Goal: Check status: Check status

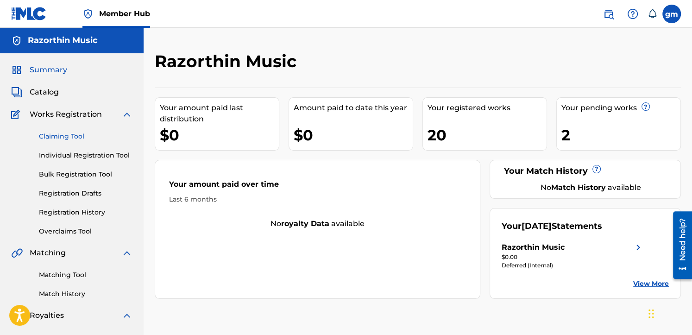
click at [76, 137] on link "Claiming Tool" at bounding box center [86, 137] width 94 height 10
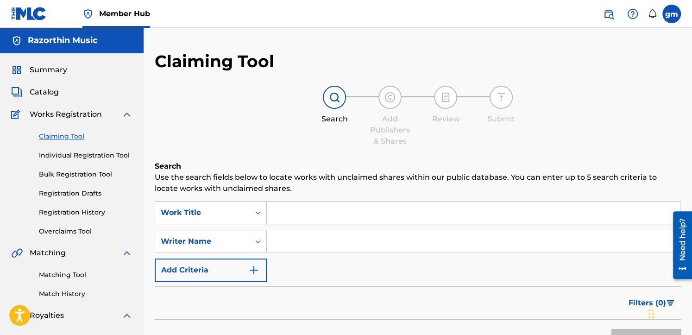
click at [304, 214] on input "Search Form" at bounding box center [474, 213] width 414 height 22
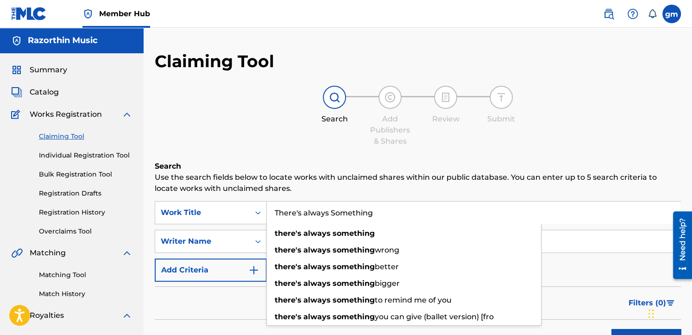
type input "There's always Something"
click at [612, 329] on button "Search" at bounding box center [647, 340] width 70 height 23
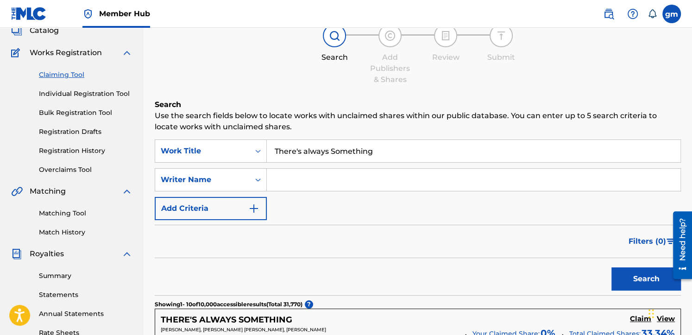
scroll to position [123, 0]
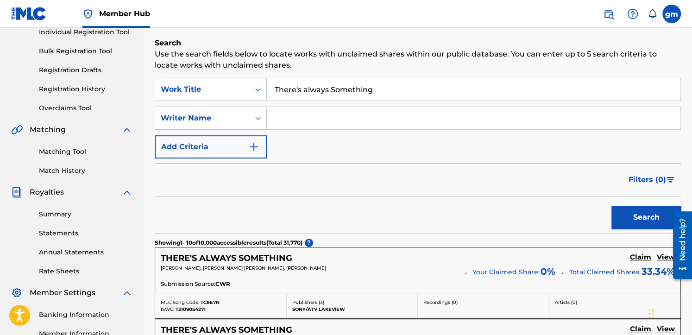
click at [294, 124] on input "Search Form" at bounding box center [474, 118] width 414 height 22
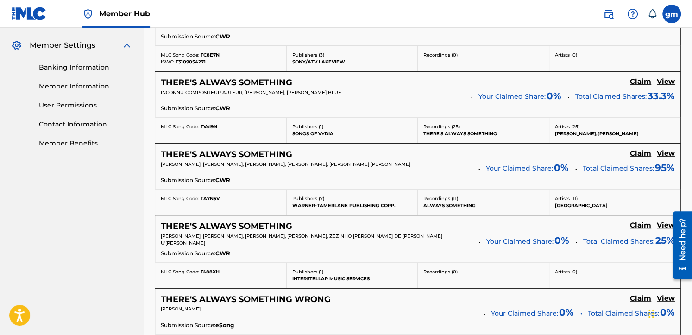
scroll to position [185, 0]
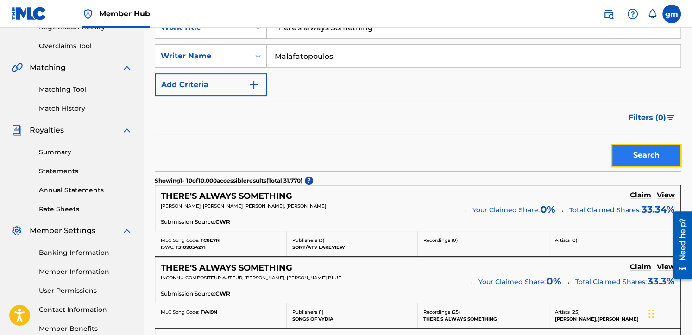
click at [649, 155] on button "Search" at bounding box center [647, 155] width 70 height 23
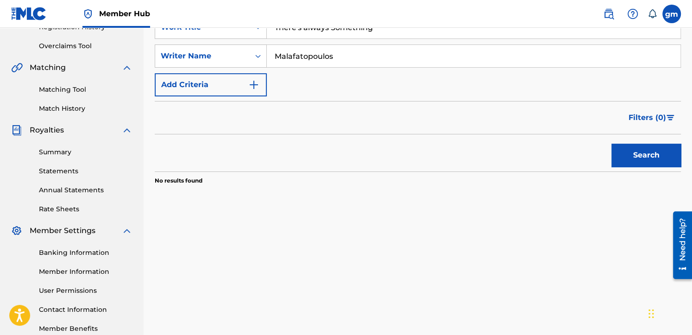
scroll to position [62, 0]
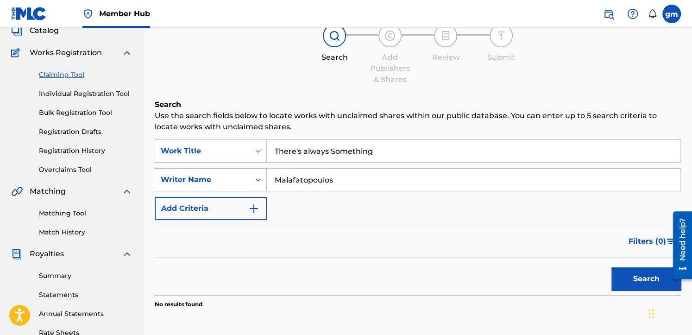
drag, startPoint x: 339, startPoint y: 180, endPoint x: 287, endPoint y: 157, distance: 56.8
click at [250, 171] on div "SearchWithCriteriaa6a0a54d-f132-4e99-a742-bcfecb4c70b1 Writer Name [PERSON_NAME]" at bounding box center [418, 179] width 526 height 23
type input "schwende"
click at [612, 267] on button "Search" at bounding box center [647, 278] width 70 height 23
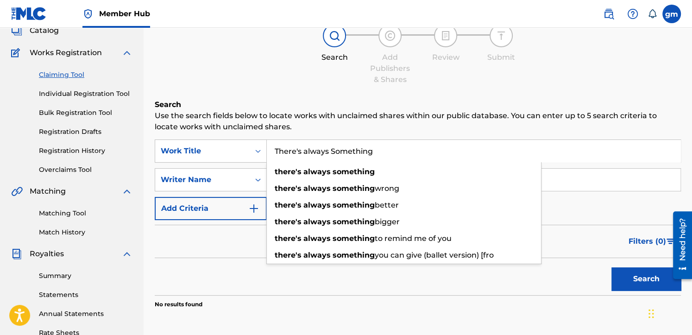
drag, startPoint x: 373, startPoint y: 151, endPoint x: 152, endPoint y: 134, distance: 221.7
click at [152, 134] on div "Claiming Tool Search Add Publishers & Shares Review Submit Search Use the searc…" at bounding box center [418, 228] width 549 height 479
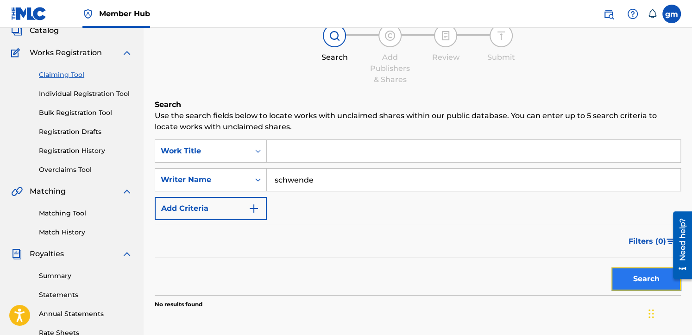
click at [642, 270] on button "Search" at bounding box center [647, 278] width 70 height 23
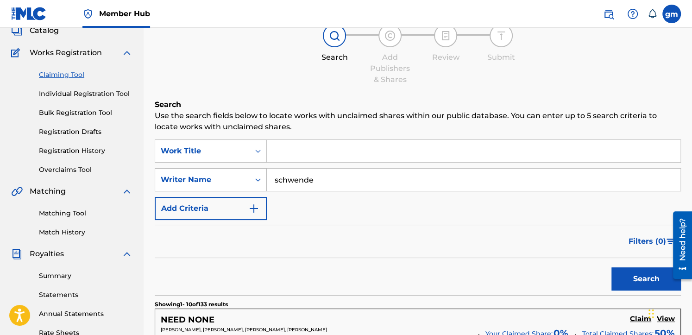
drag, startPoint x: 334, startPoint y: 177, endPoint x: 230, endPoint y: 184, distance: 104.0
click at [230, 184] on div "SearchWithCriteriaa6a0a54d-f132-4e99-a742-bcfecb4c70b1 Writer Name [PERSON_NAME]" at bounding box center [418, 179] width 526 height 23
click at [258, 150] on icon "Search Form" at bounding box center [257, 150] width 9 height 9
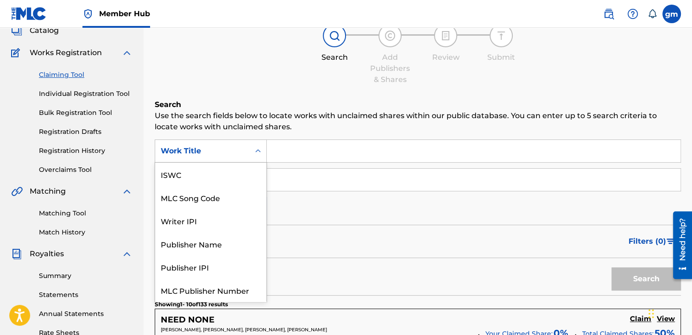
scroll to position [23, 0]
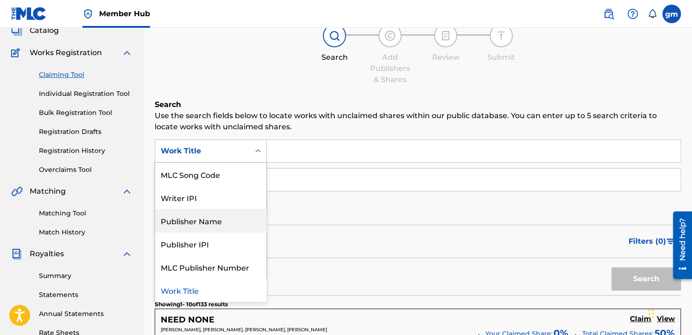
click at [213, 222] on div "Publisher Name" at bounding box center [210, 220] width 111 height 23
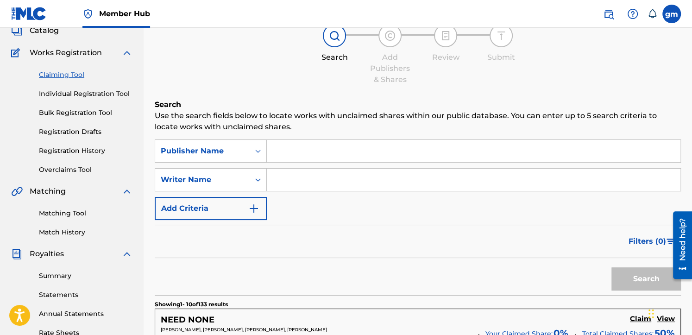
click at [286, 152] on input "Search Form" at bounding box center [474, 151] width 414 height 22
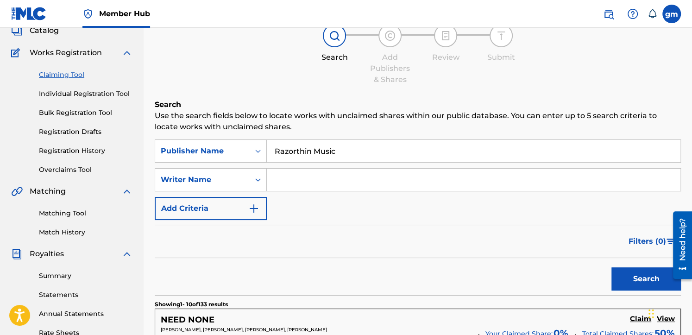
type input "Razorthin Music"
click at [612, 267] on button "Search" at bounding box center [647, 278] width 70 height 23
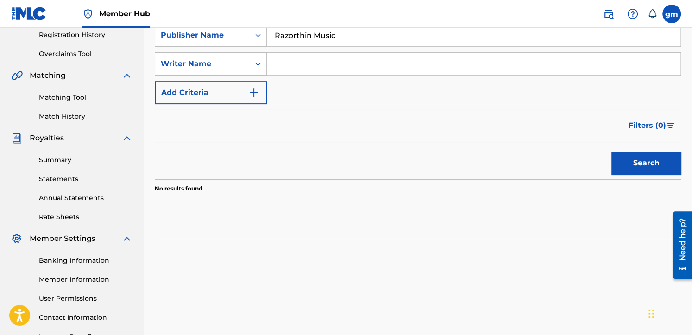
scroll to position [116, 0]
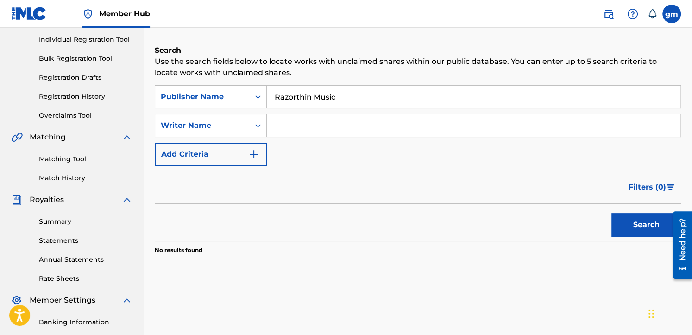
click at [293, 127] on input "Search Form" at bounding box center [474, 125] width 414 height 22
type input "schwende"
click at [612, 213] on button "Search" at bounding box center [647, 224] width 70 height 23
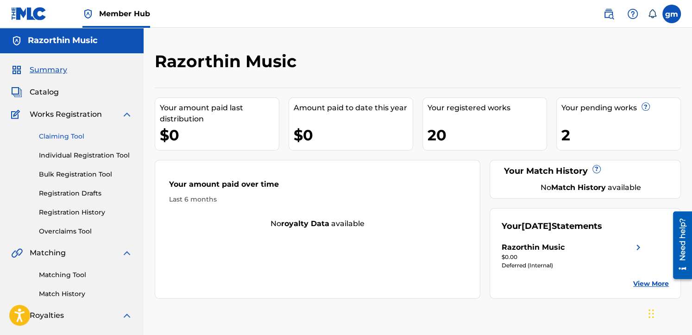
click at [76, 133] on link "Claiming Tool" at bounding box center [86, 137] width 94 height 10
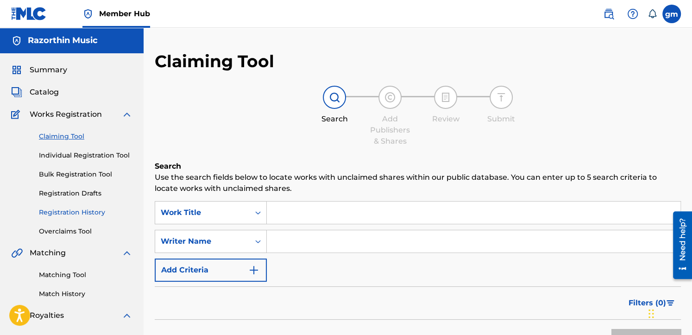
click at [87, 213] on link "Registration History" at bounding box center [86, 213] width 94 height 10
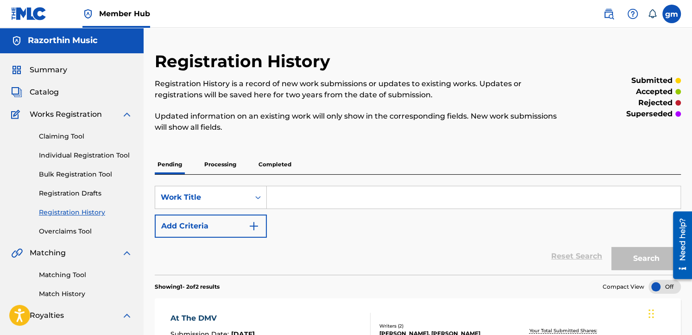
click at [222, 165] on p "Processing" at bounding box center [221, 164] width 38 height 19
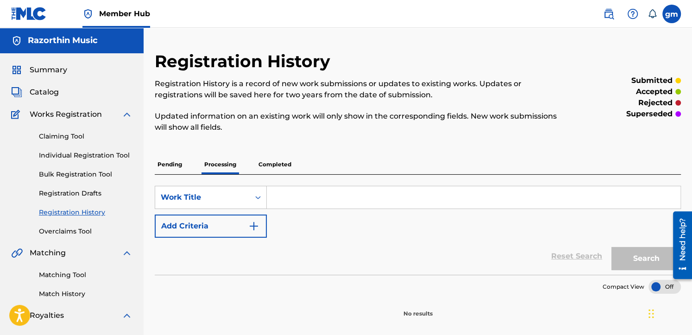
click at [171, 168] on p "Pending" at bounding box center [170, 164] width 30 height 19
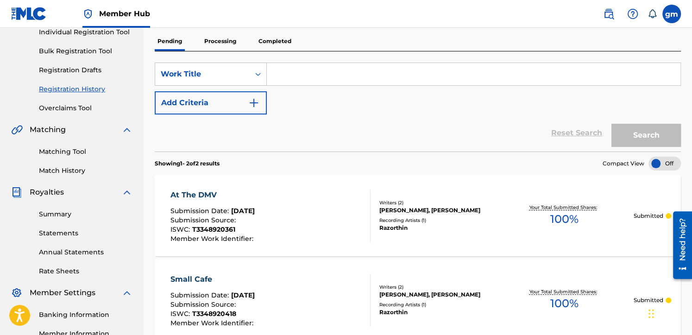
scroll to position [240, 0]
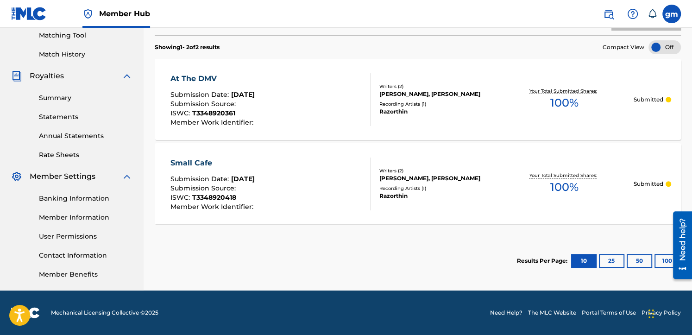
click at [669, 99] on div at bounding box center [669, 100] width 6 height 6
